Goal: Information Seeking & Learning: Get advice/opinions

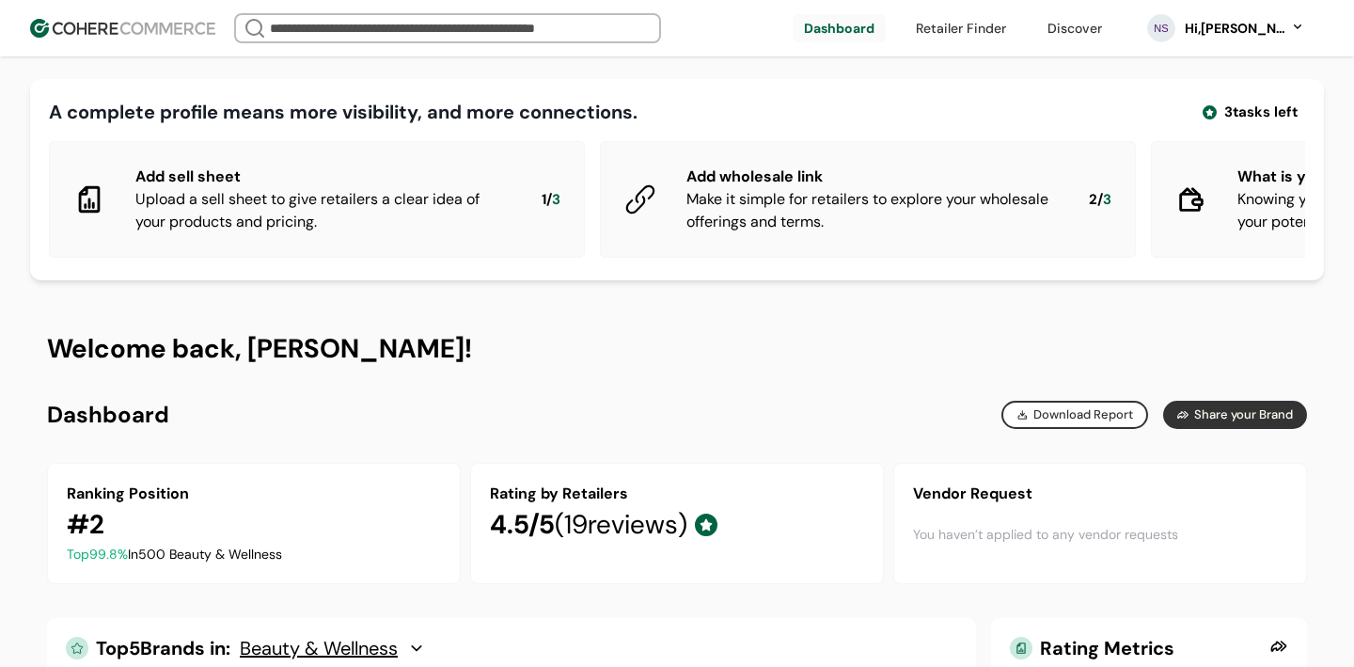
click at [623, 510] on span "( 19 reviews)" at bounding box center [621, 524] width 133 height 35
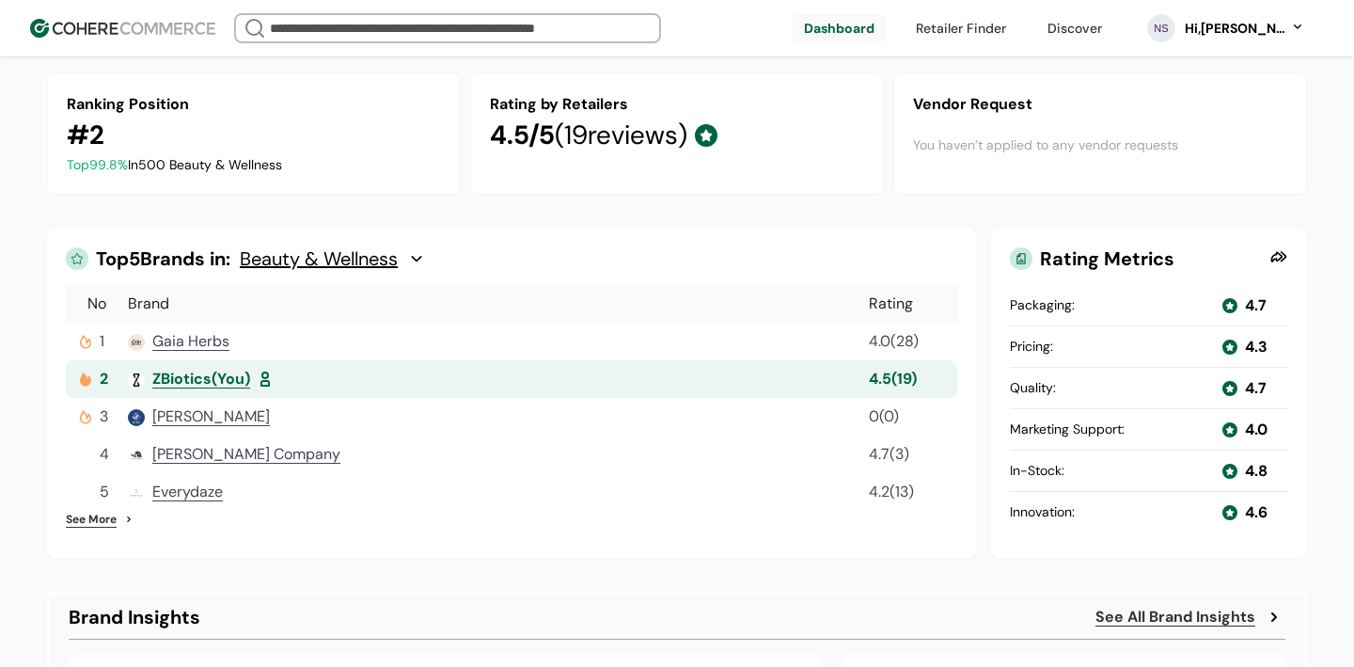
scroll to position [382, 0]
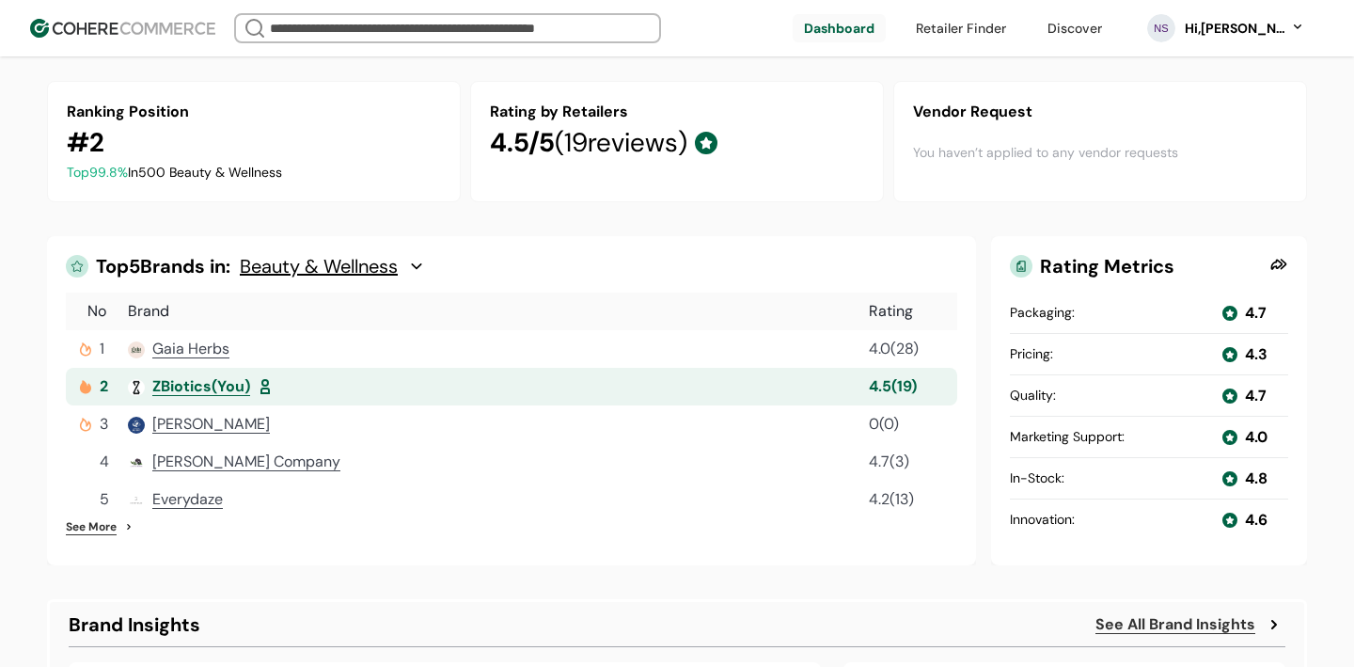
click at [186, 392] on span "ZBiotics" at bounding box center [181, 386] width 59 height 20
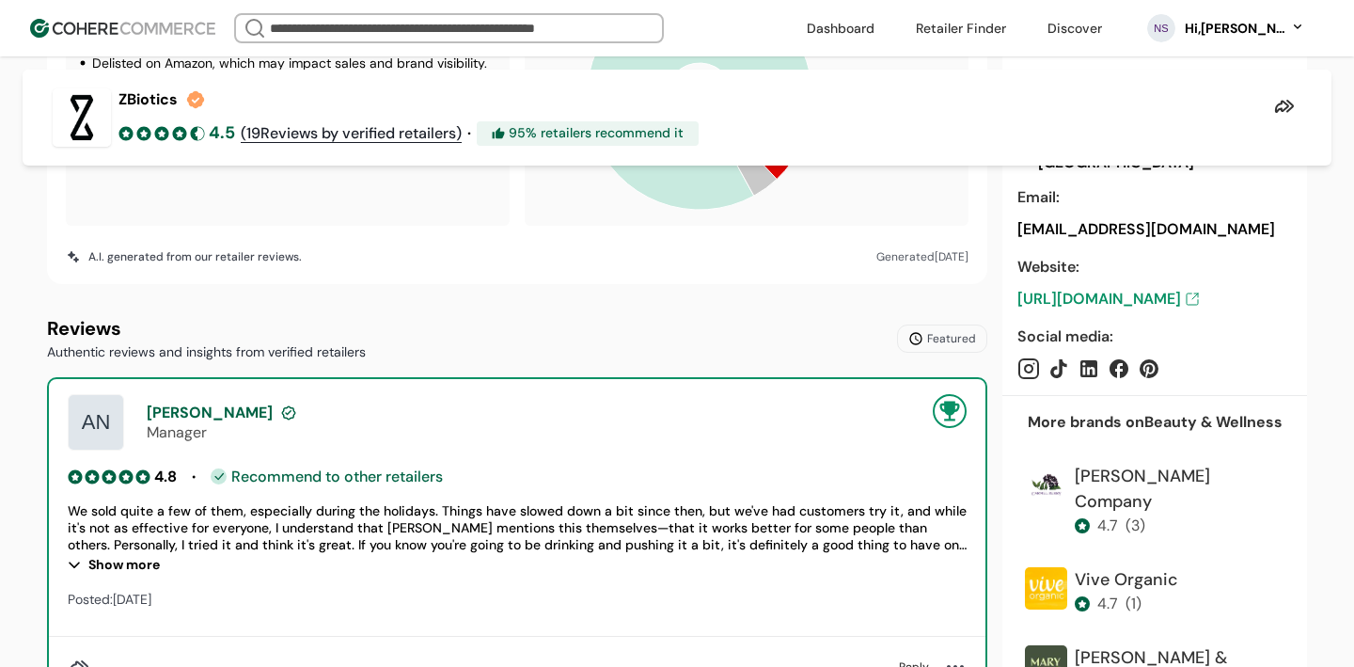
scroll to position [1171, 0]
click at [943, 337] on span "Featured" at bounding box center [951, 339] width 49 height 17
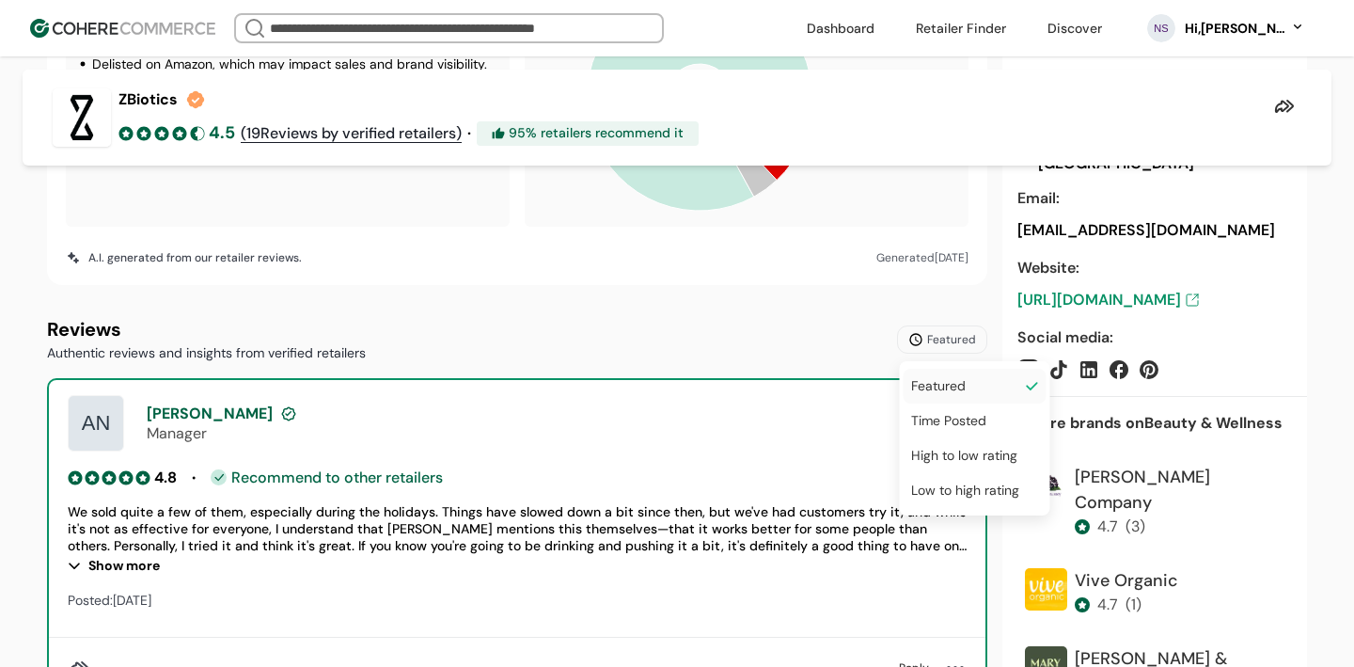
click at [937, 428] on span "Time Posted" at bounding box center [948, 421] width 75 height 20
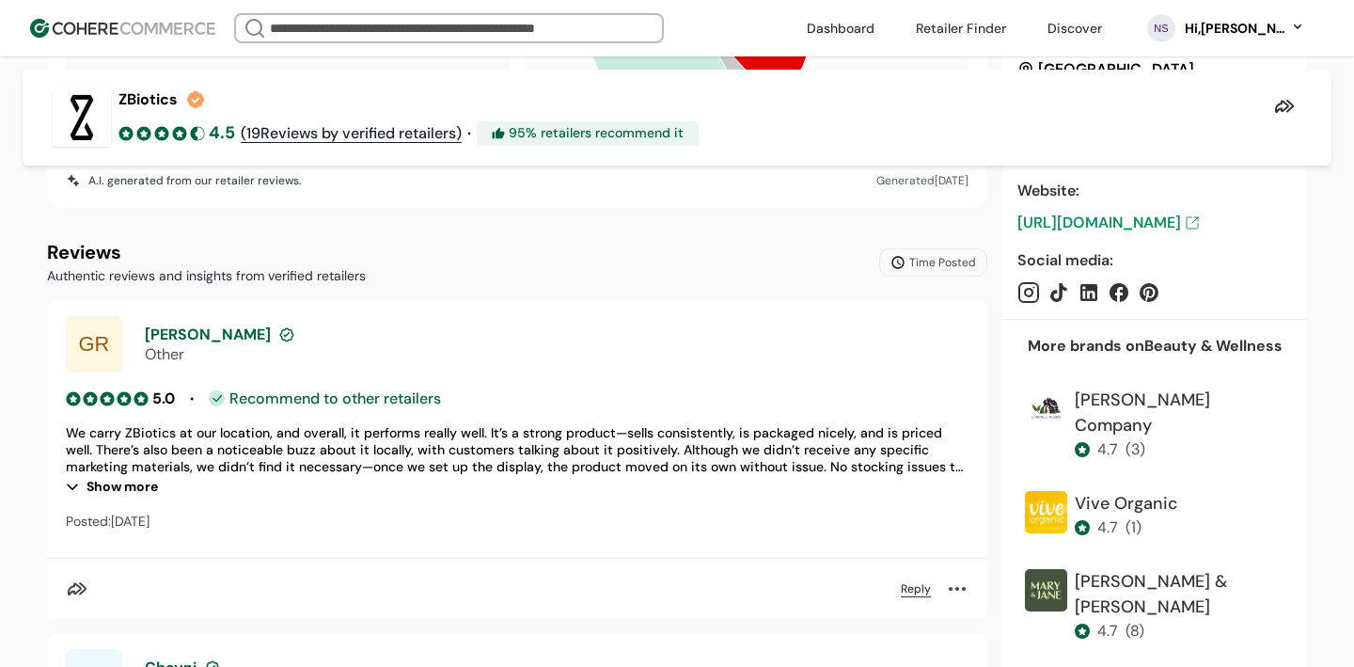
scroll to position [1253, 0]
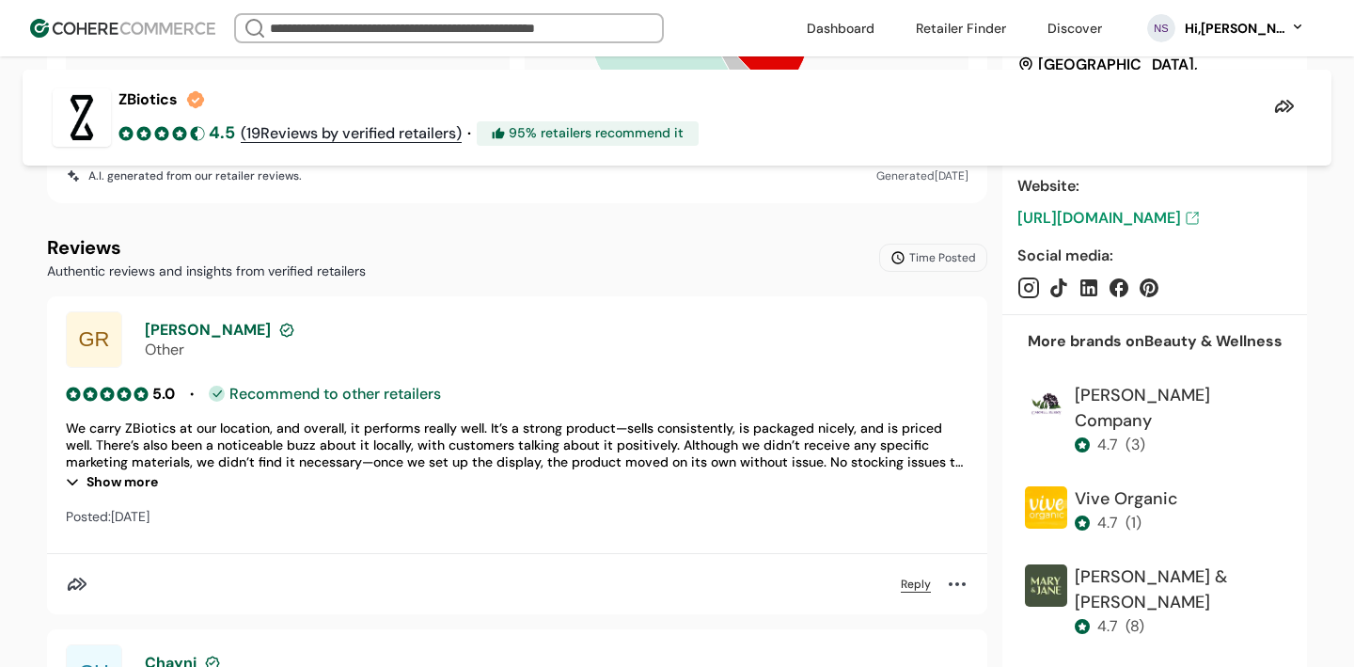
click at [134, 480] on div "Show more" at bounding box center [517, 481] width 903 height 23
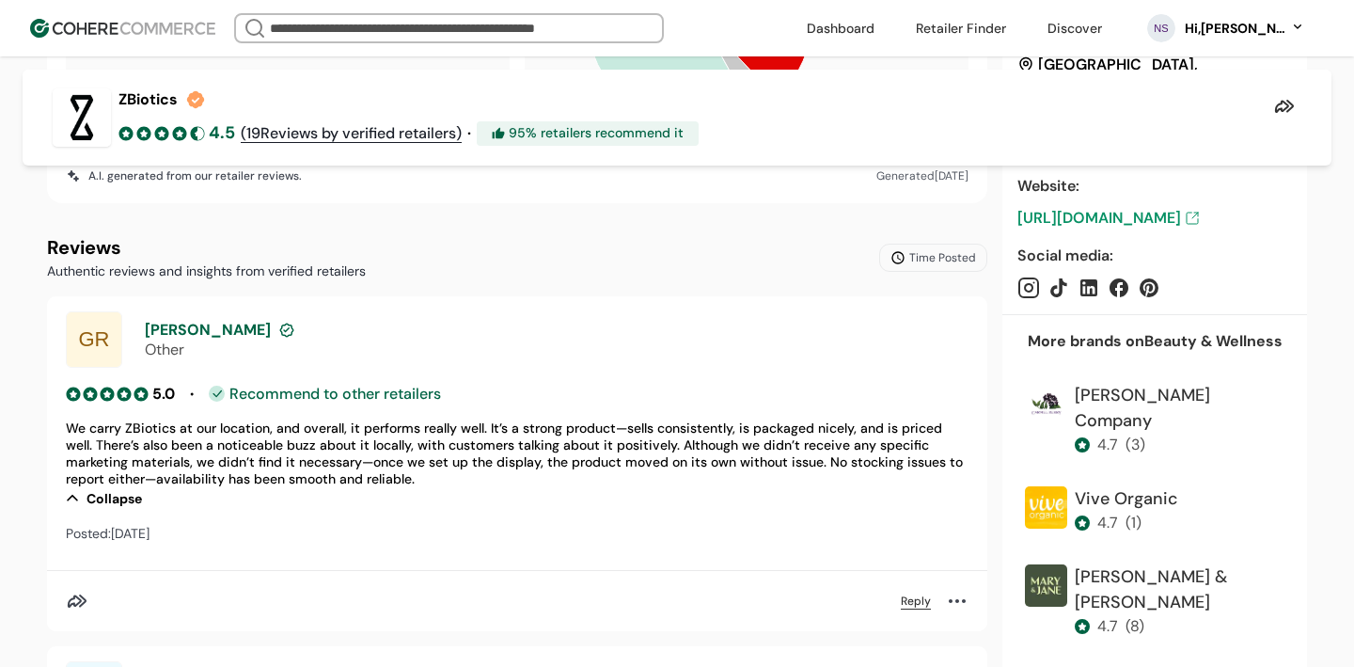
drag, startPoint x: 203, startPoint y: 428, endPoint x: 241, endPoint y: 484, distance: 67.8
click at [241, 484] on div "We carry ZBiotics at our location, and overall, it performs really well. It’s a…" at bounding box center [517, 453] width 903 height 68
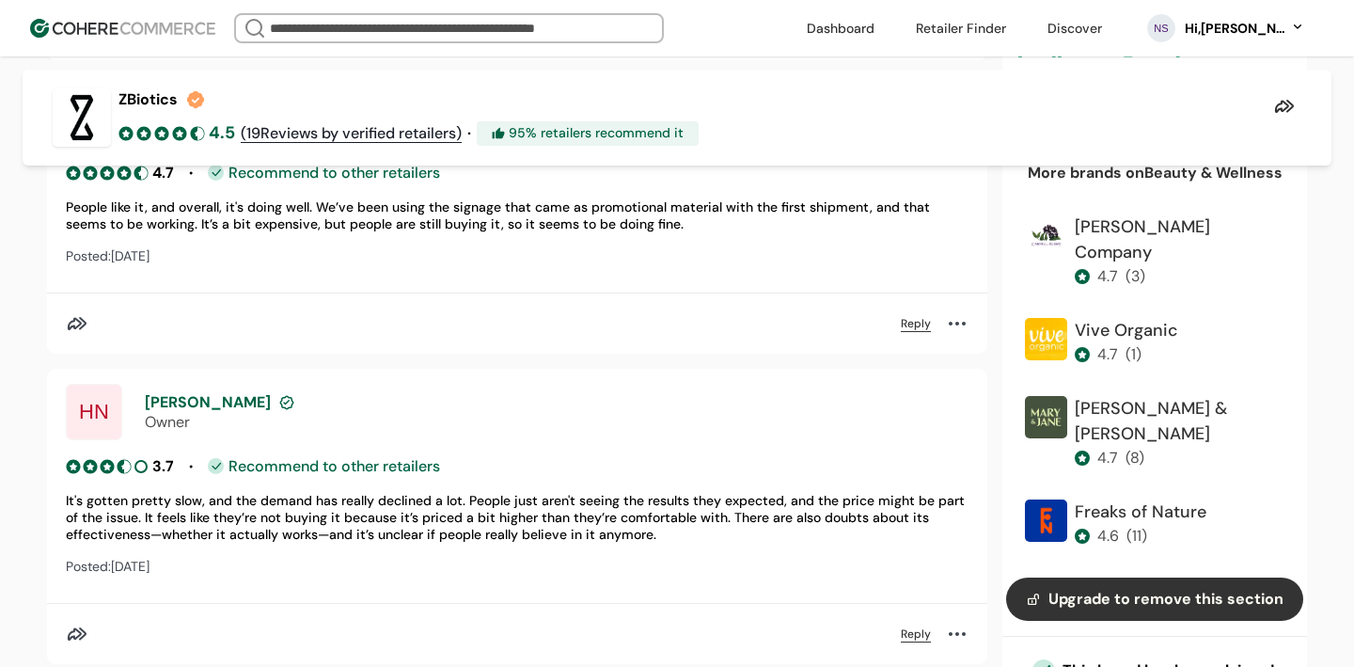
scroll to position [2447, 0]
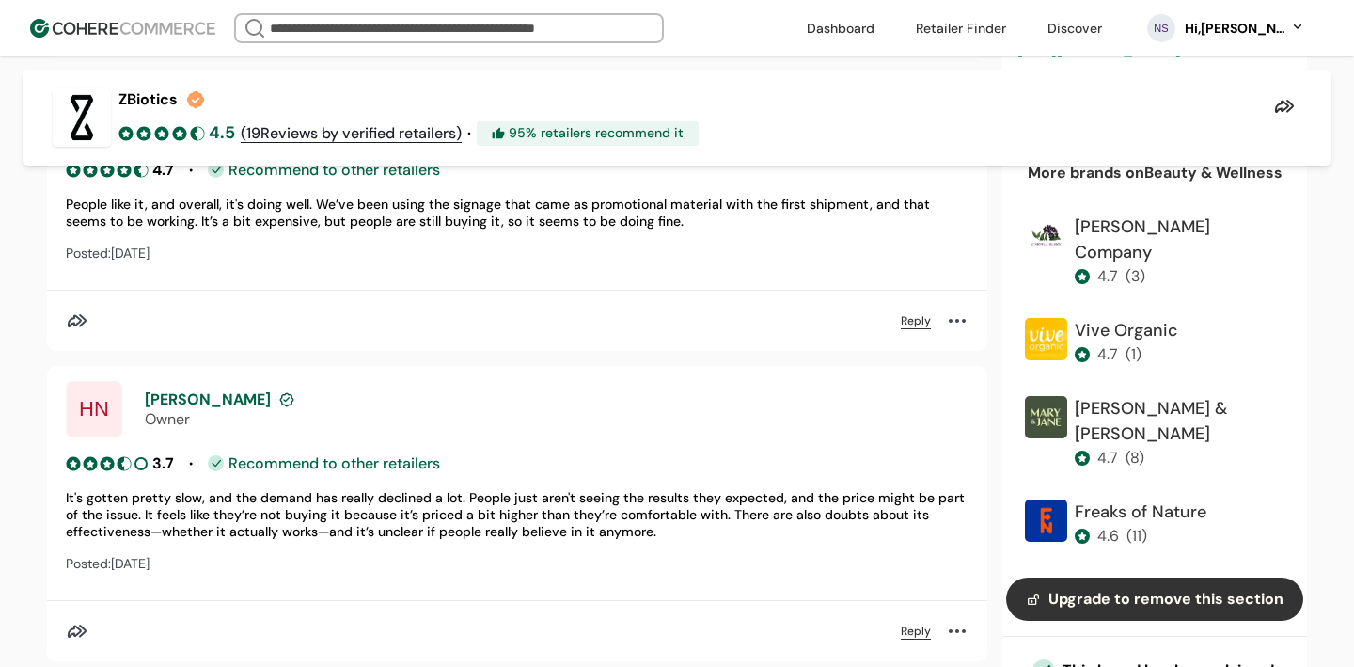
drag, startPoint x: 237, startPoint y: 494, endPoint x: 285, endPoint y: 541, distance: 67.2
click at [285, 541] on div "3.7 • Recommend to other retailers It's gotten pretty slow, and the demand has …" at bounding box center [517, 513] width 903 height 123
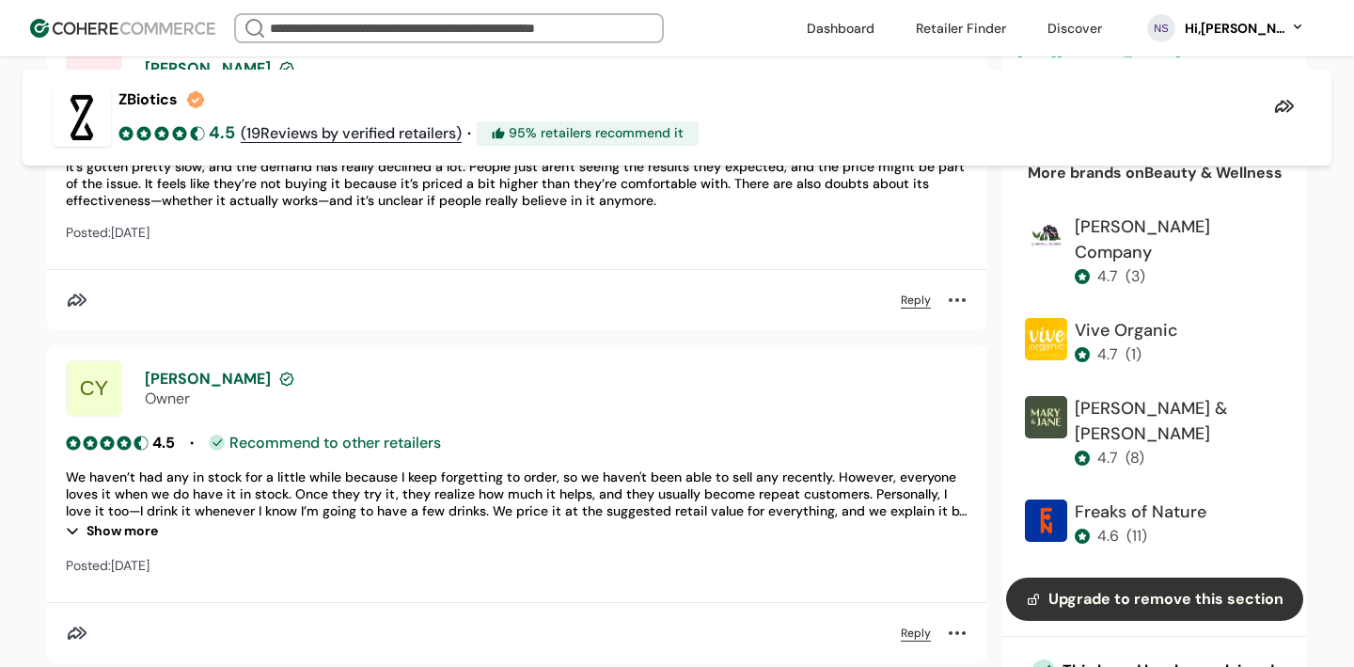
scroll to position [2877, 0]
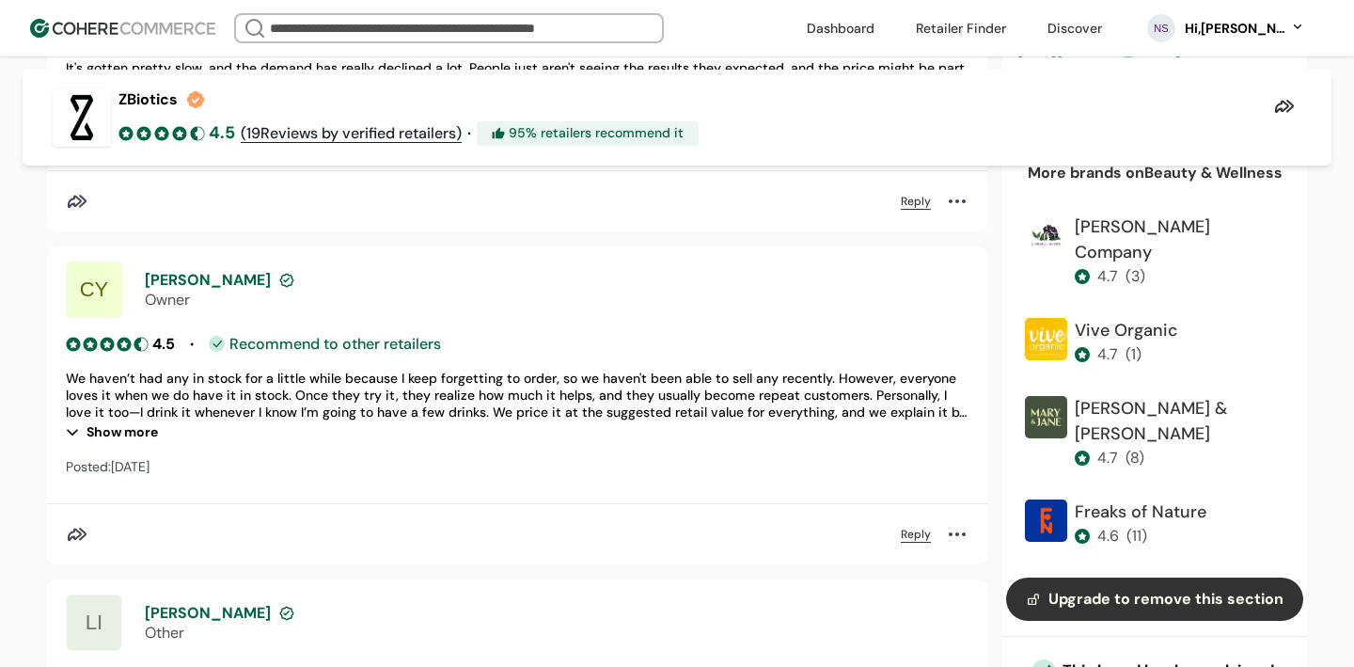
click at [159, 430] on div "Show more" at bounding box center [517, 431] width 903 height 23
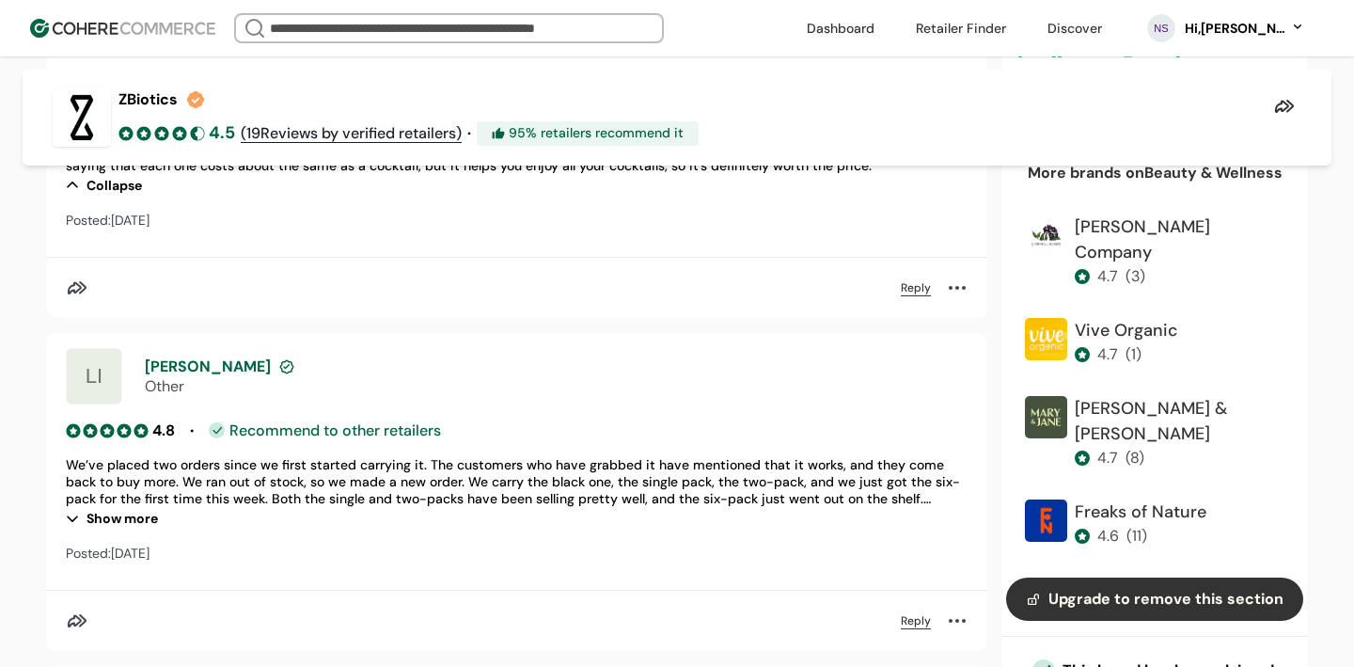
scroll to position [3470, 0]
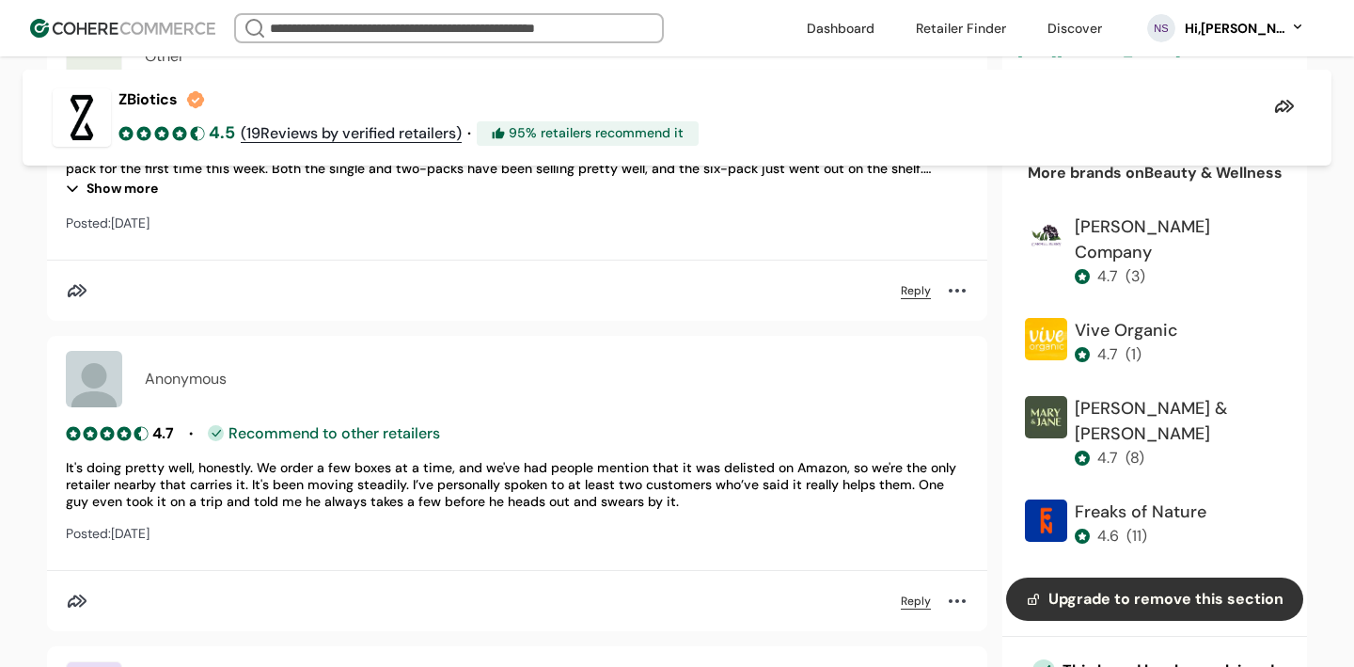
drag, startPoint x: 196, startPoint y: 464, endPoint x: 276, endPoint y: 527, distance: 101.8
click at [276, 527] on div "4.7 • Recommend to other retailers It's doing pretty well, honestly. We order a…" at bounding box center [517, 483] width 903 height 123
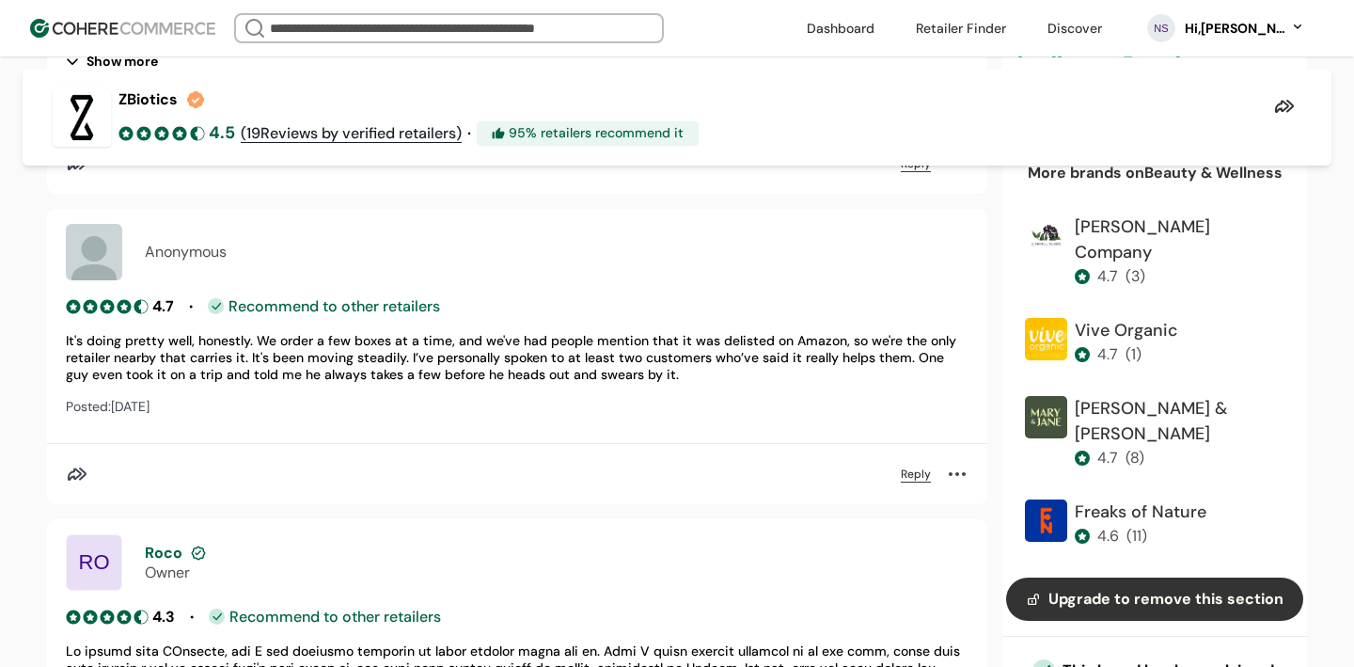
scroll to position [3790, 0]
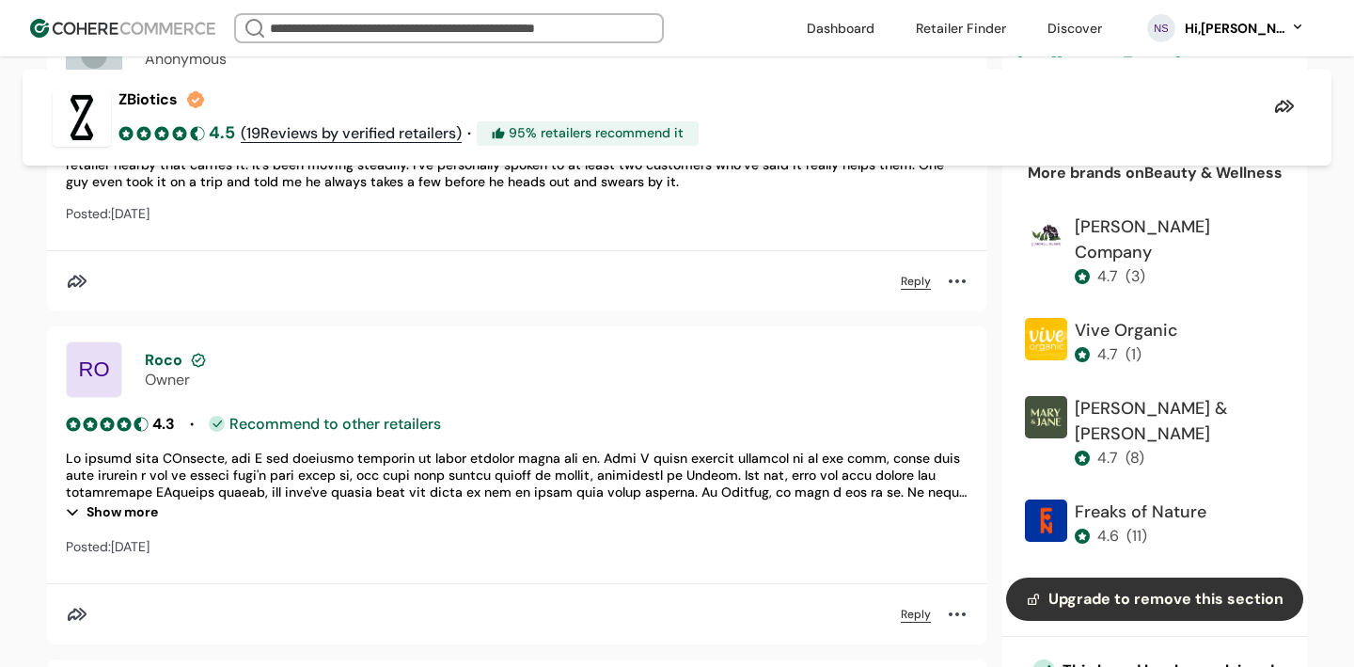
click at [129, 517] on div "Show more" at bounding box center [517, 511] width 903 height 23
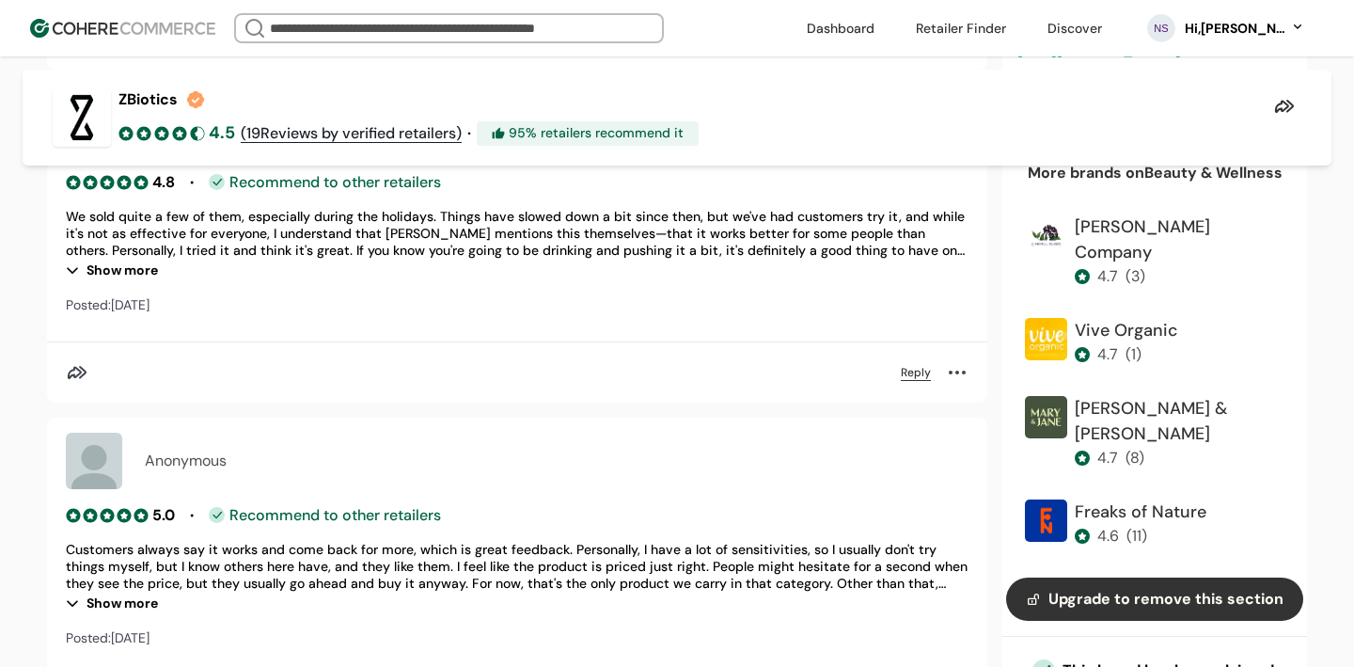
scroll to position [5155, 0]
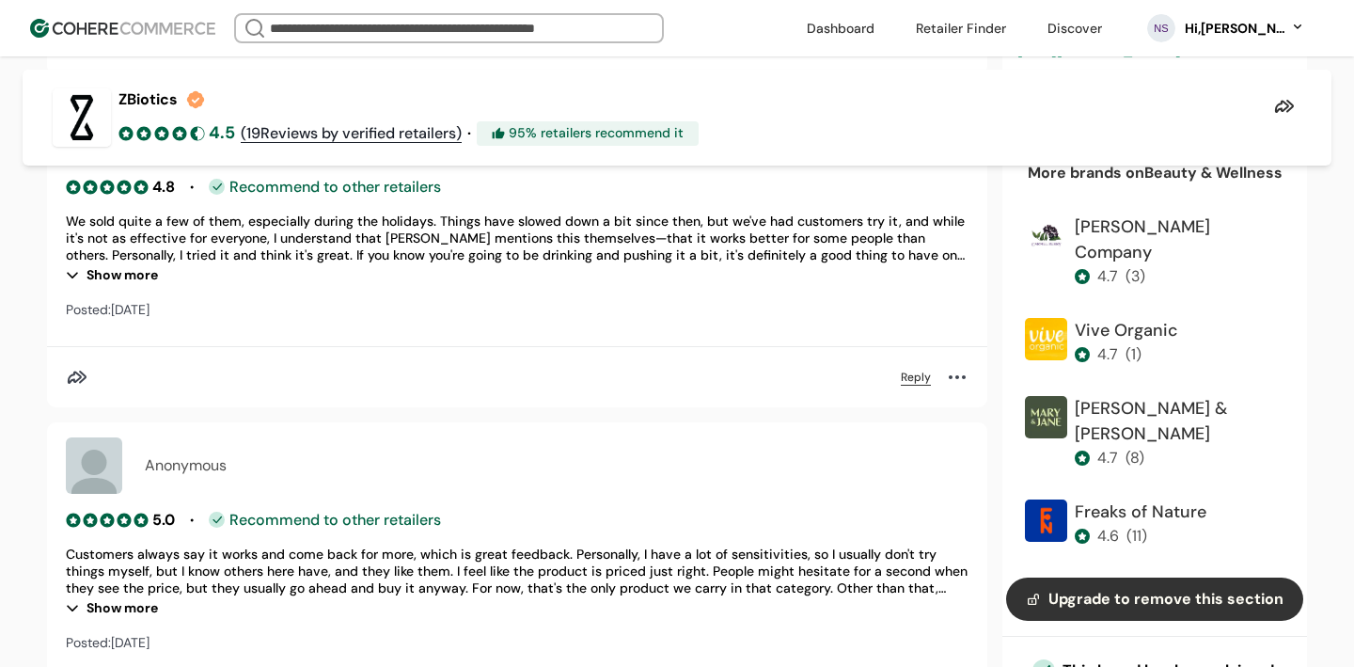
click at [140, 265] on div "Show more" at bounding box center [517, 274] width 903 height 23
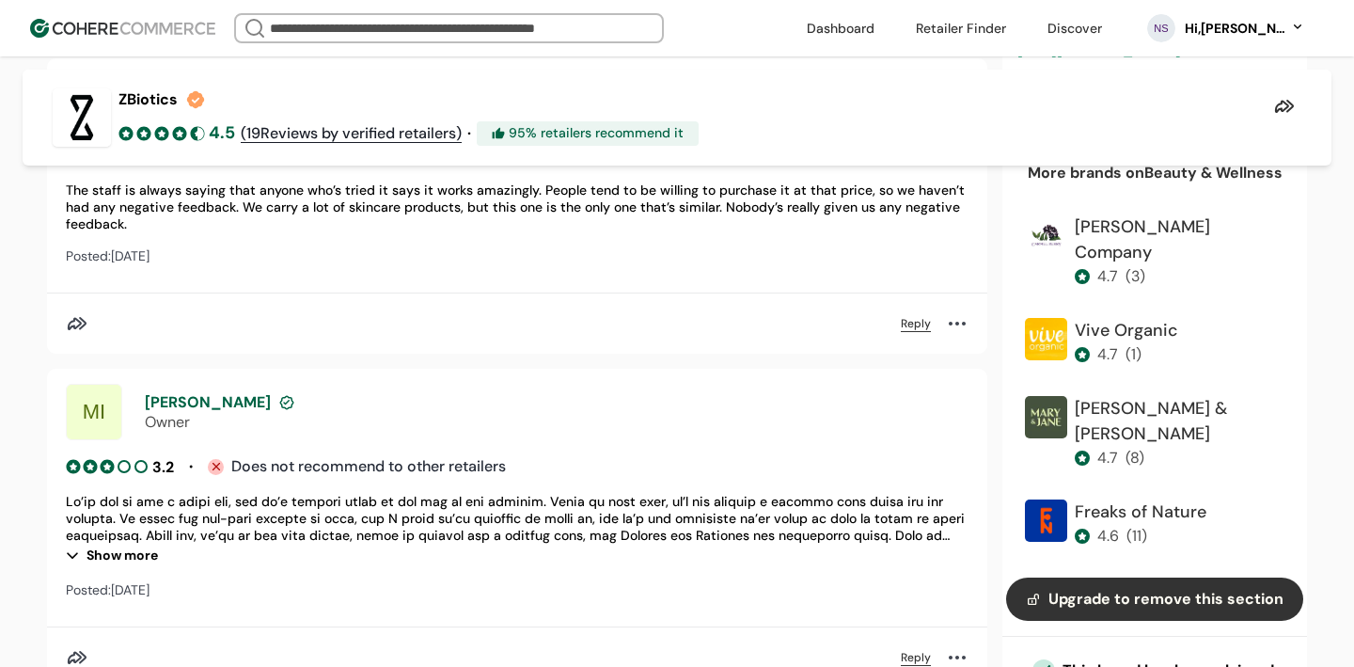
scroll to position [5930, 0]
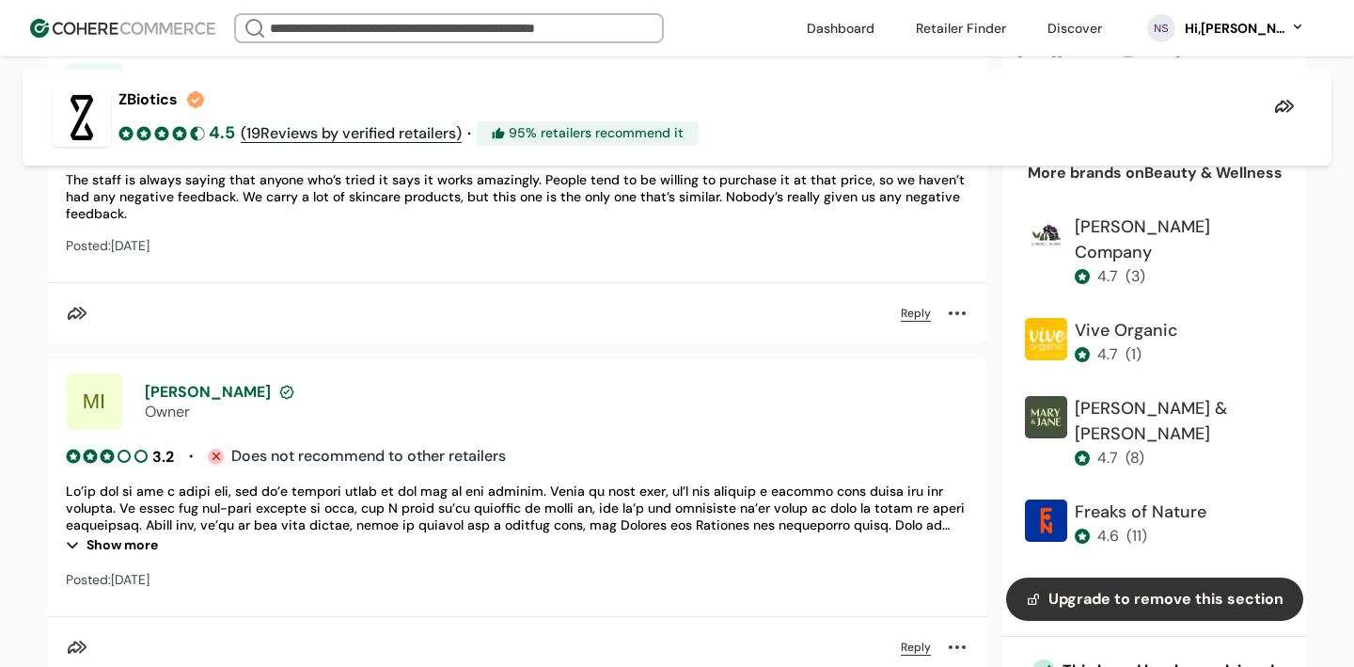
click at [145, 539] on div "Show more" at bounding box center [517, 544] width 903 height 23
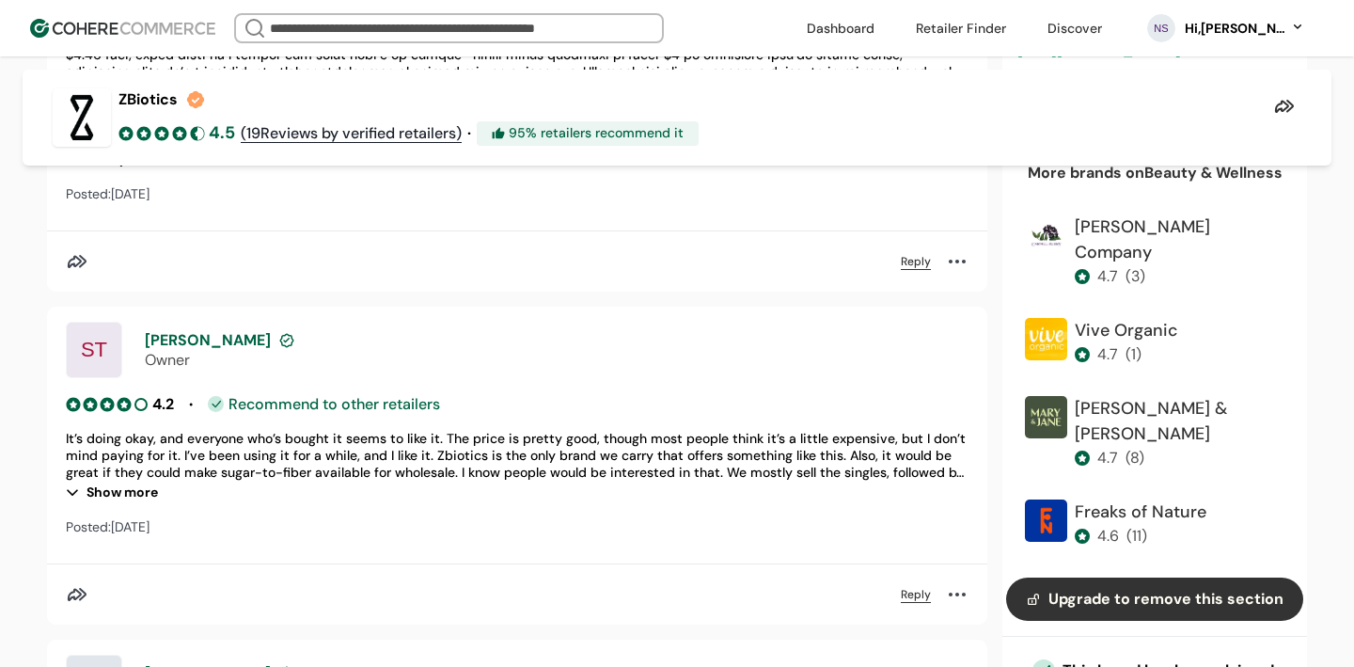
scroll to position [6457, 0]
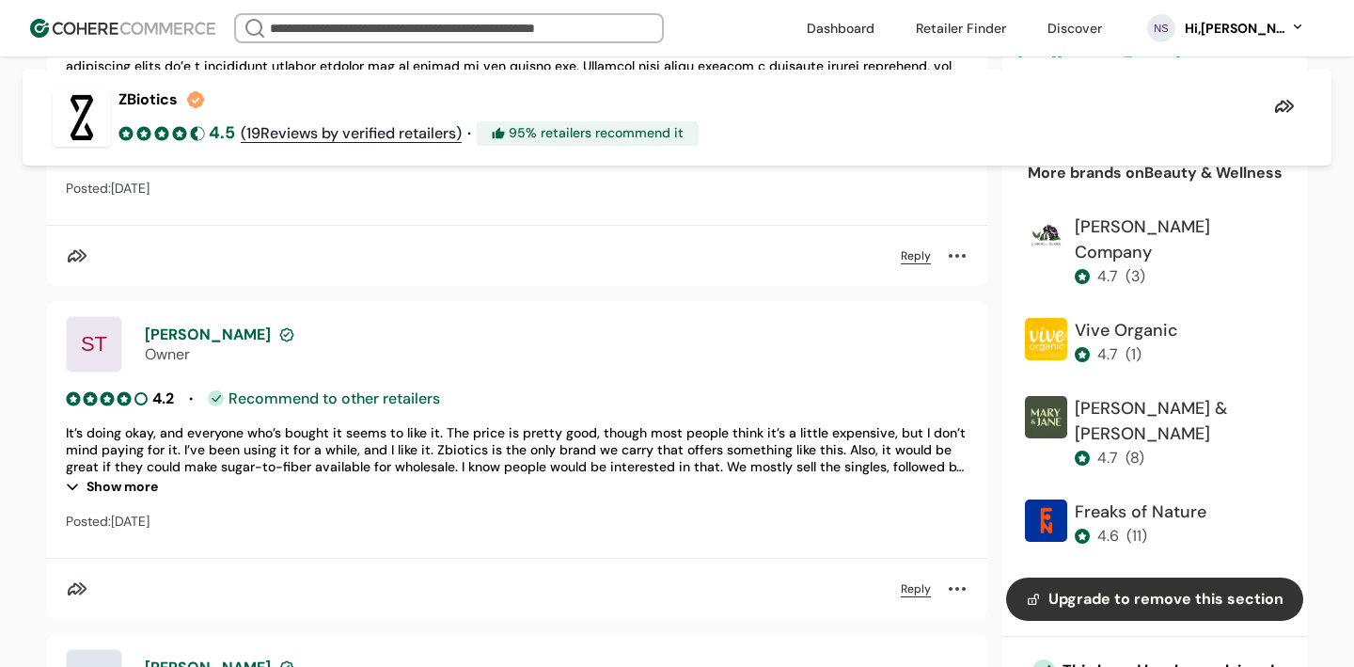
click at [134, 479] on div "Show more" at bounding box center [517, 486] width 903 height 23
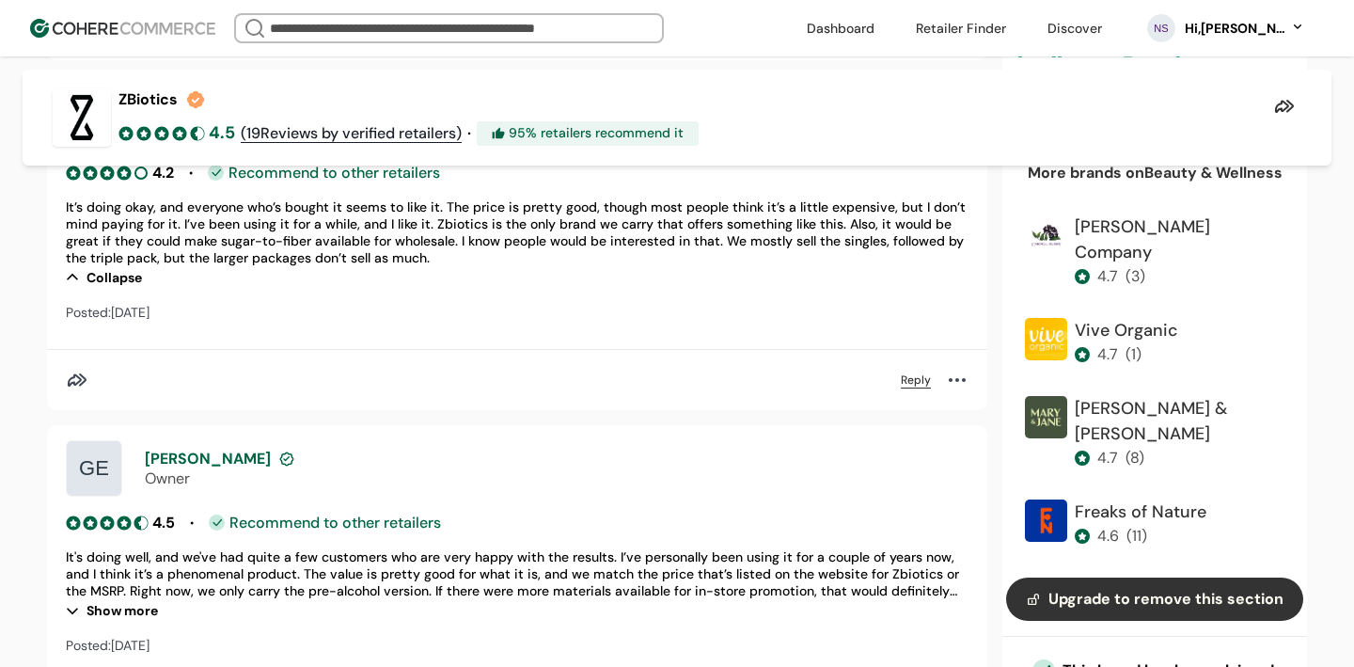
scroll to position [6708, 0]
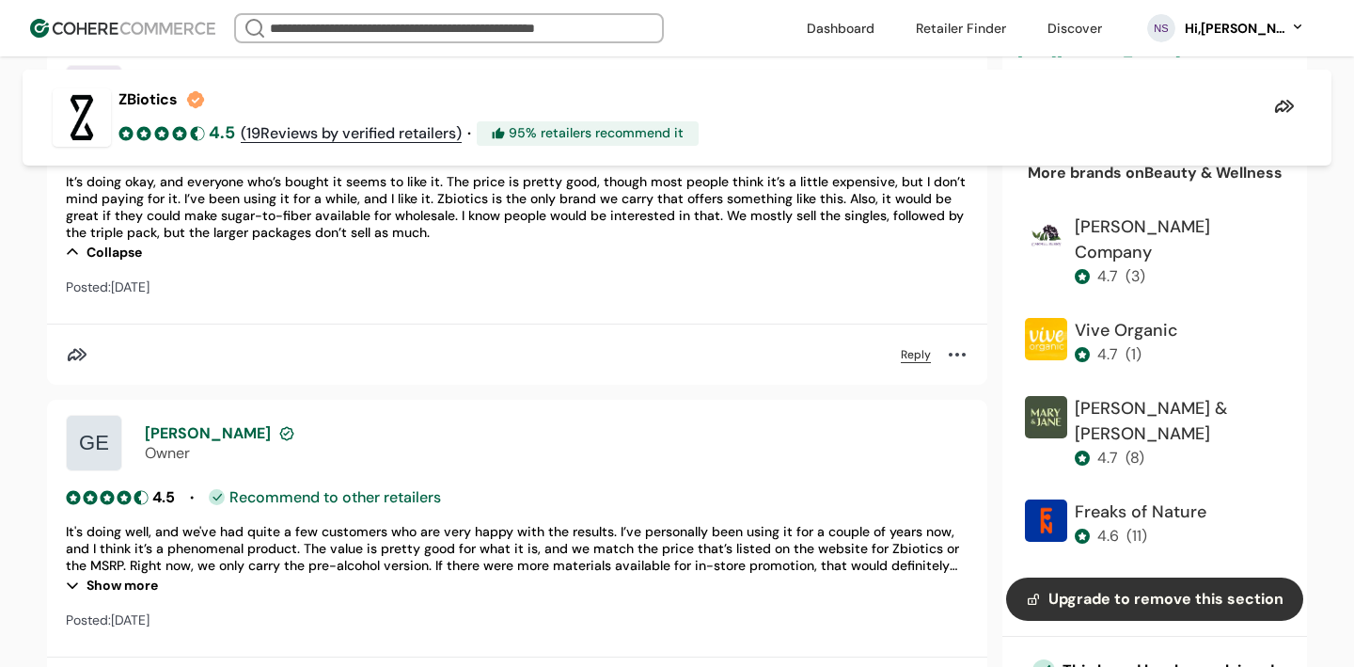
click at [136, 574] on div "Show more" at bounding box center [517, 585] width 903 height 23
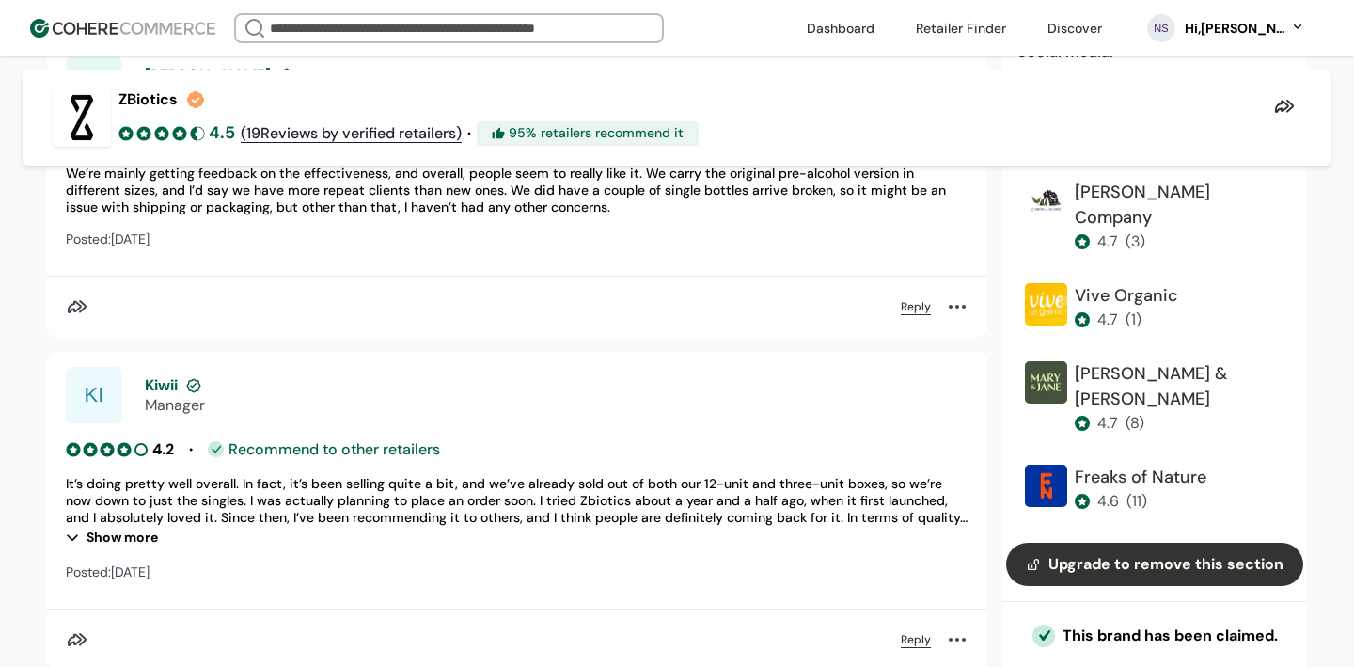
scroll to position [7417, 0]
click at [133, 525] on div "Show more" at bounding box center [517, 536] width 903 height 23
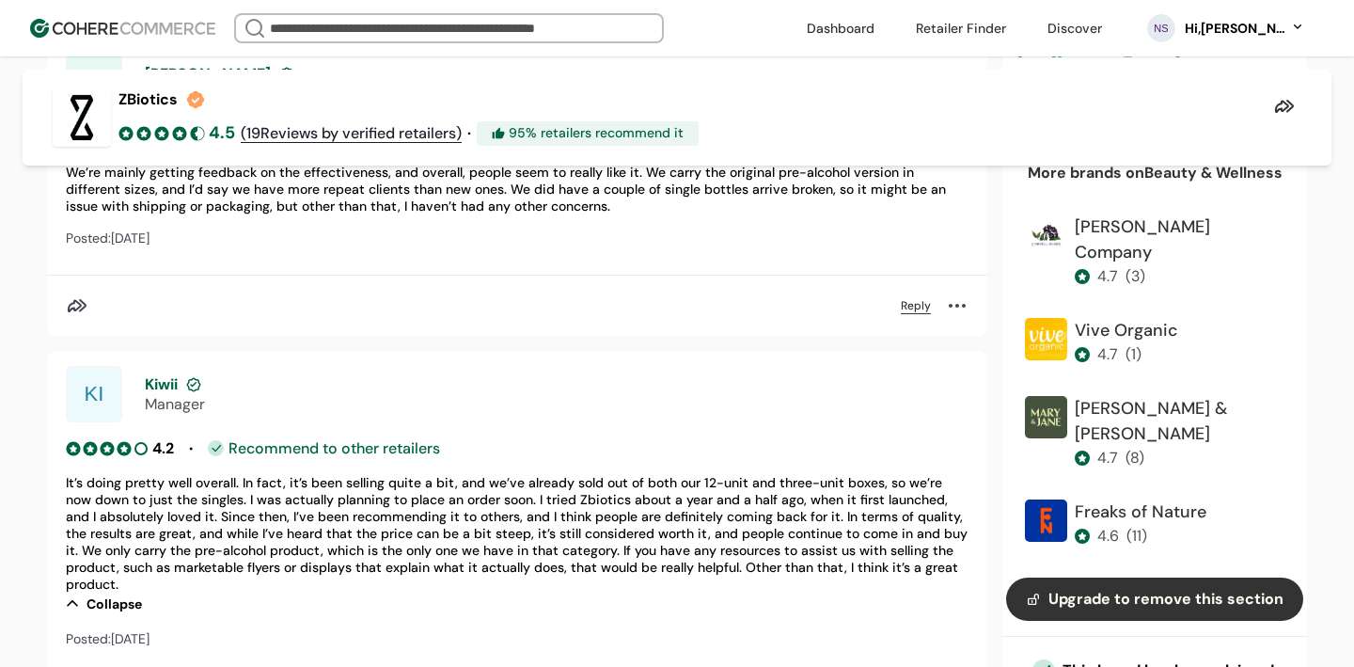
scroll to position [7481, 0]
